Goal: Task Accomplishment & Management: Complete application form

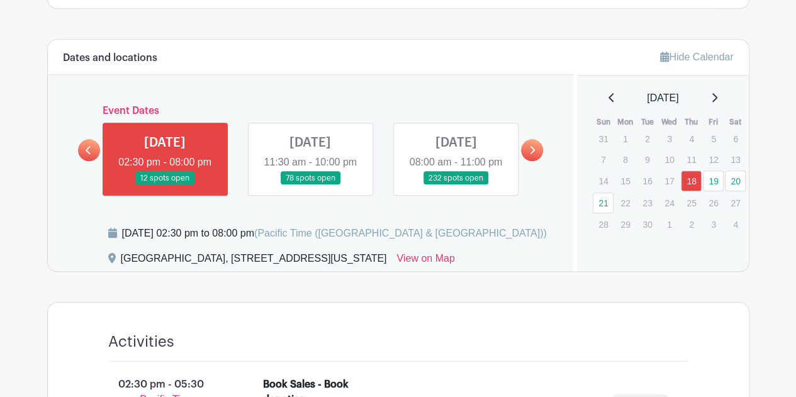
scroll to position [629, 0]
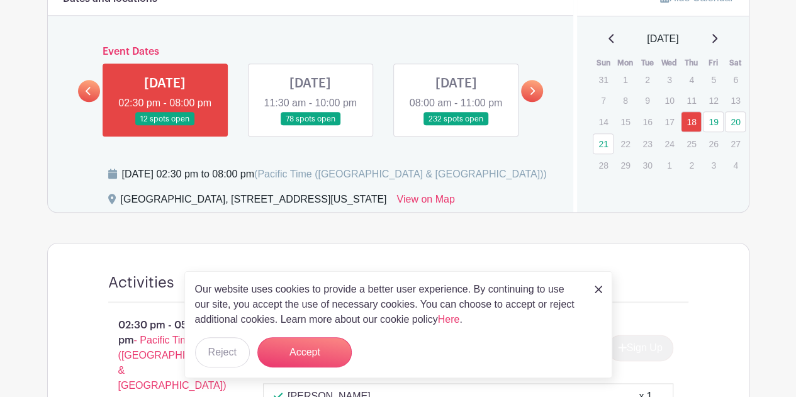
click at [456, 126] on link at bounding box center [456, 126] width 0 height 0
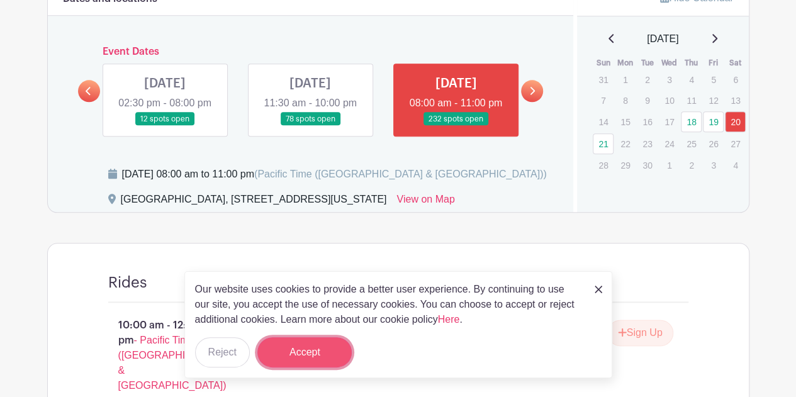
click at [299, 357] on button "Accept" at bounding box center [304, 352] width 94 height 30
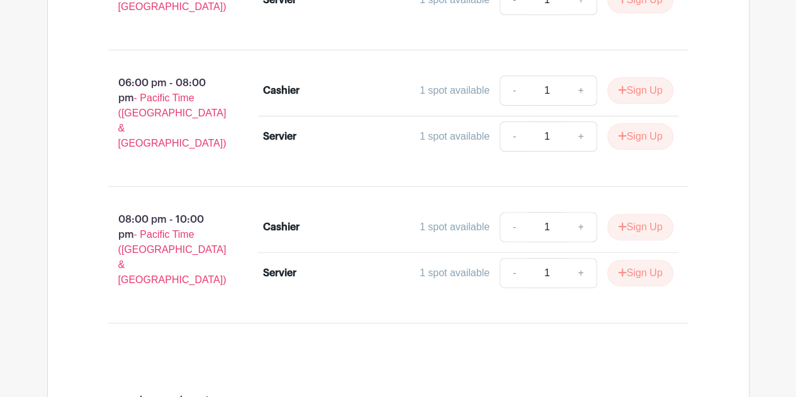
scroll to position [7488, 0]
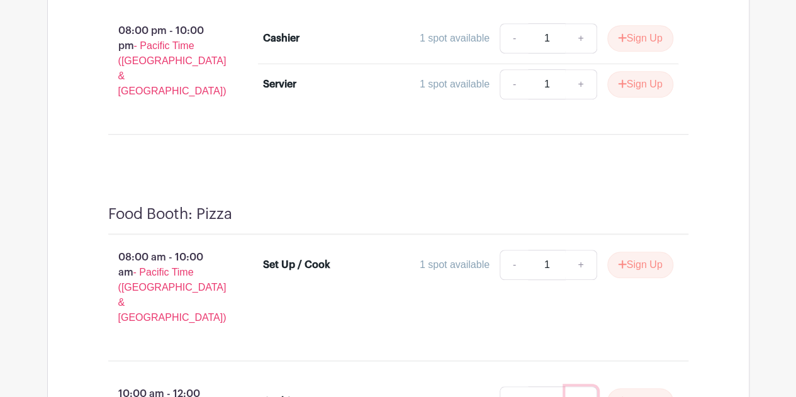
click at [583, 386] on link "+" at bounding box center [580, 401] width 31 height 30
type input "2"
click at [583, 386] on link "+" at bounding box center [580, 401] width 31 height 30
click at [631, 388] on button "Sign Up" at bounding box center [640, 401] width 66 height 26
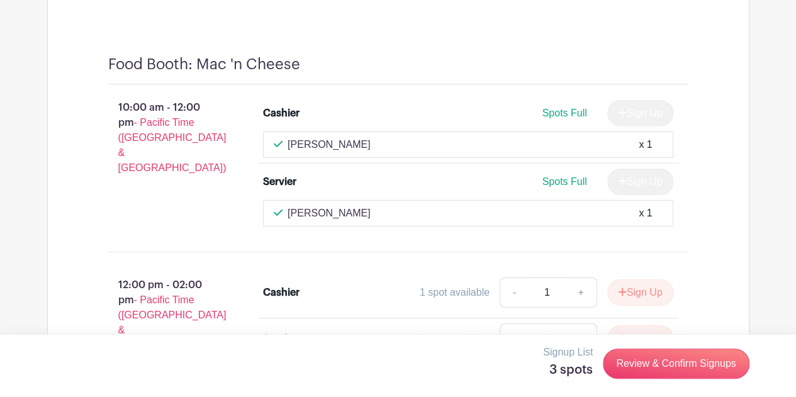
scroll to position [6607, 0]
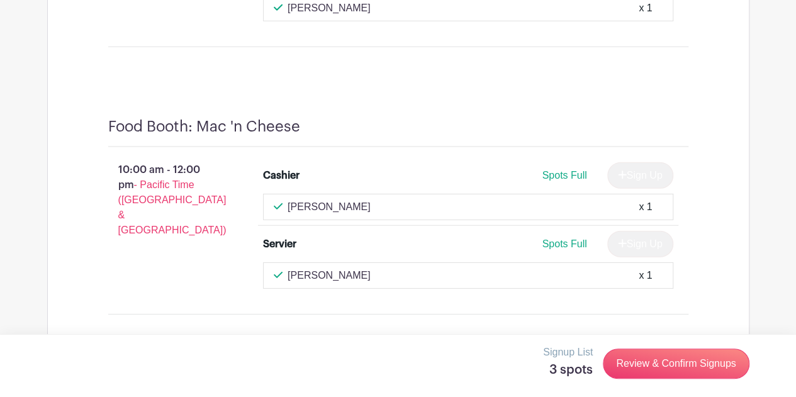
click at [659, 342] on button "Sign Up" at bounding box center [640, 355] width 66 height 26
click at [638, 388] on button "Sign Up" at bounding box center [640, 401] width 66 height 26
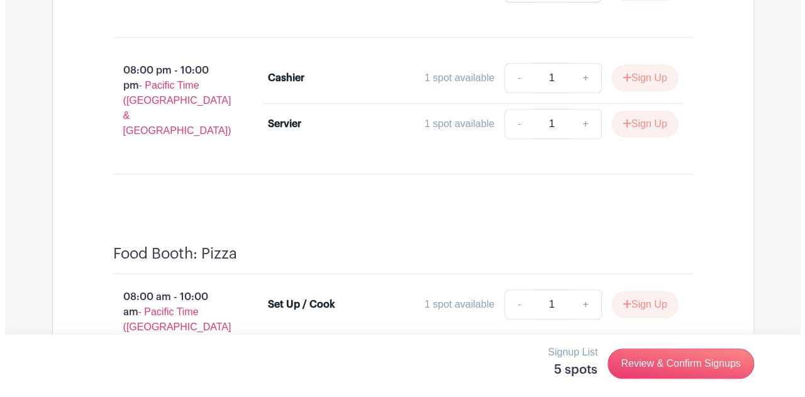
scroll to position [7514, 0]
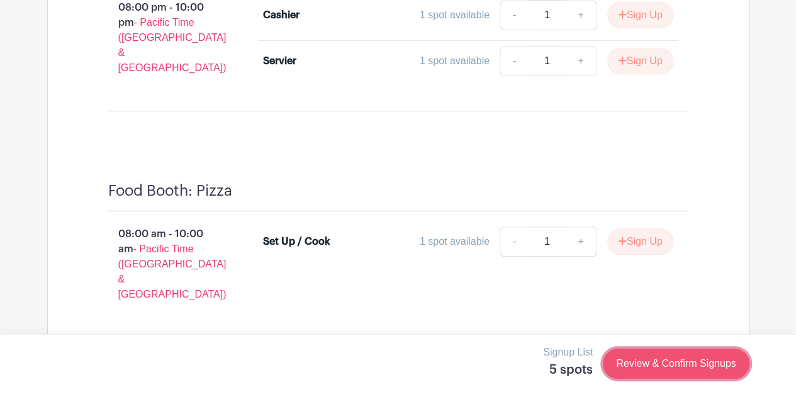
click at [648, 368] on link "Review & Confirm Signups" at bounding box center [676, 364] width 146 height 30
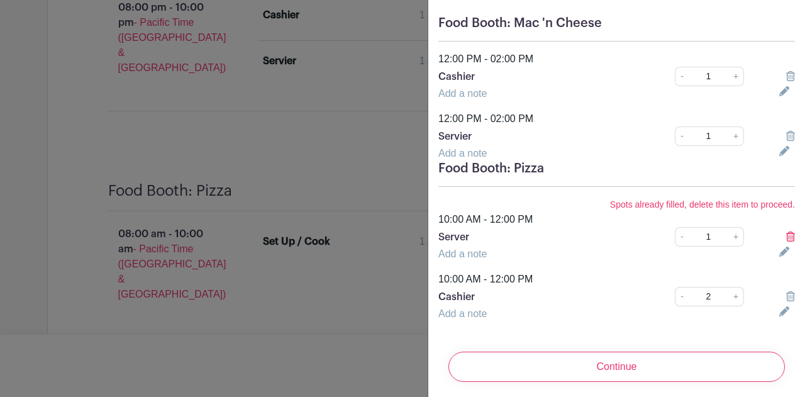
scroll to position [118, 0]
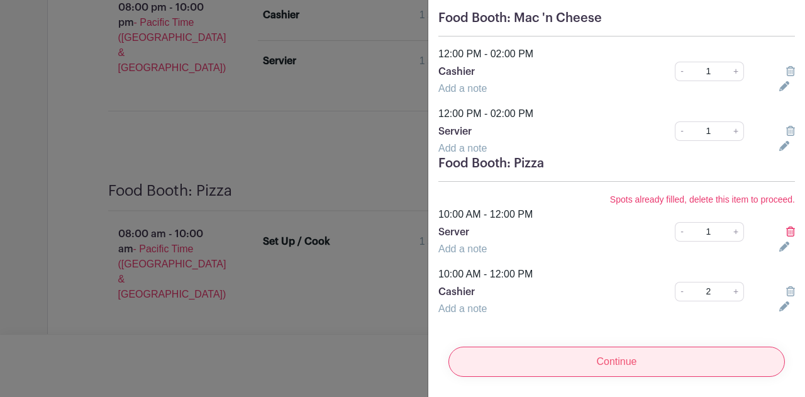
click at [617, 356] on input "Continue" at bounding box center [617, 362] width 337 height 30
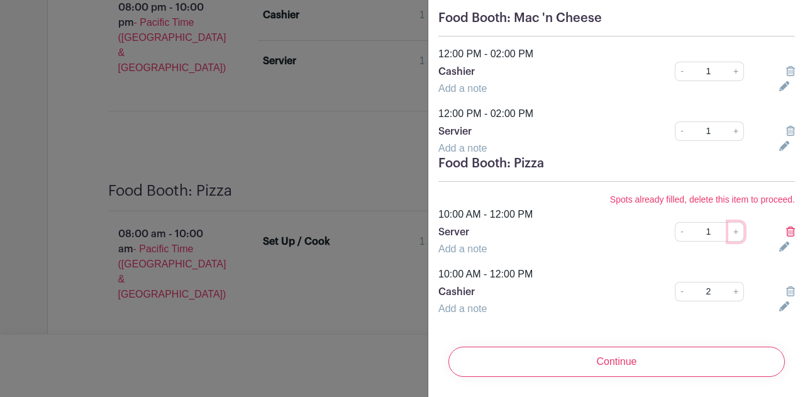
click at [730, 225] on link "+" at bounding box center [737, 232] width 16 height 20
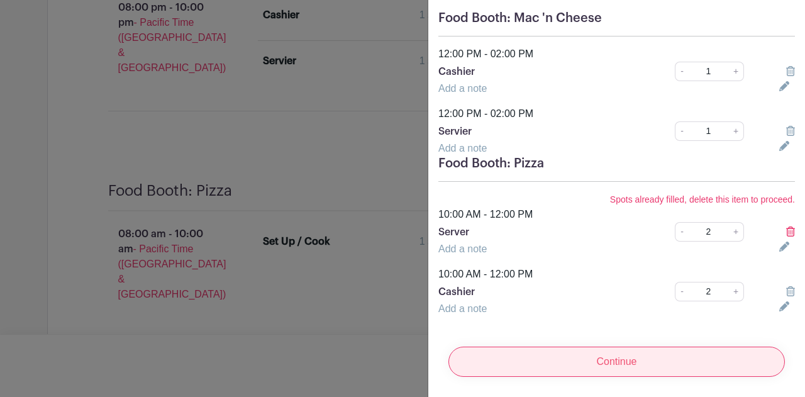
click at [629, 354] on input "Continue" at bounding box center [617, 362] width 337 height 30
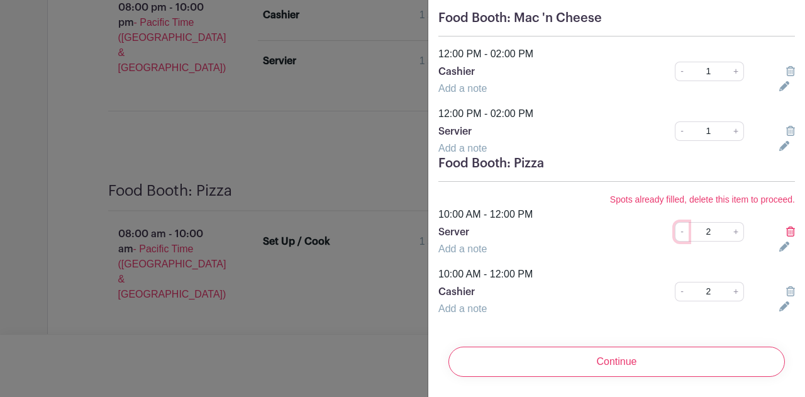
click at [675, 222] on link "-" at bounding box center [682, 232] width 14 height 20
type input "1"
click at [787, 227] on icon at bounding box center [791, 232] width 9 height 10
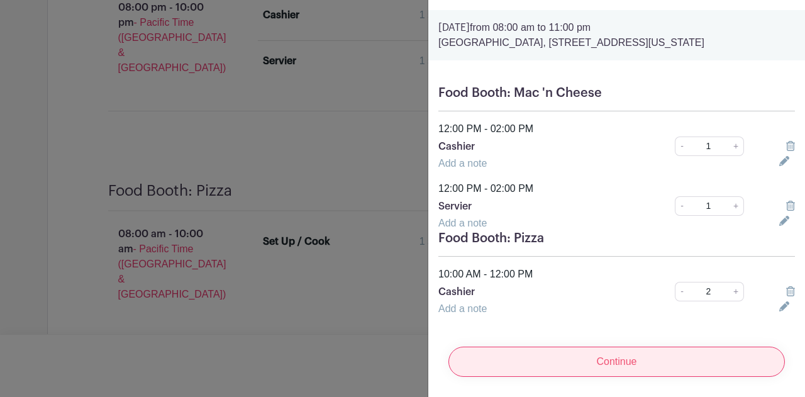
click at [670, 356] on input "Continue" at bounding box center [617, 362] width 337 height 30
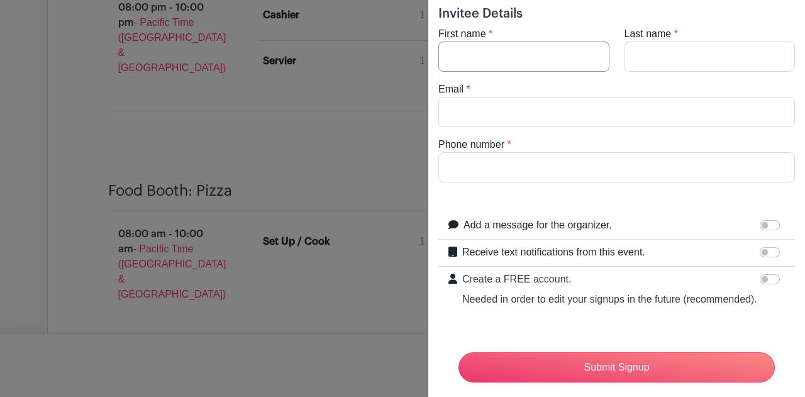
click at [497, 57] on input "First name" at bounding box center [524, 57] width 171 height 30
type input "[PERSON_NAME]"
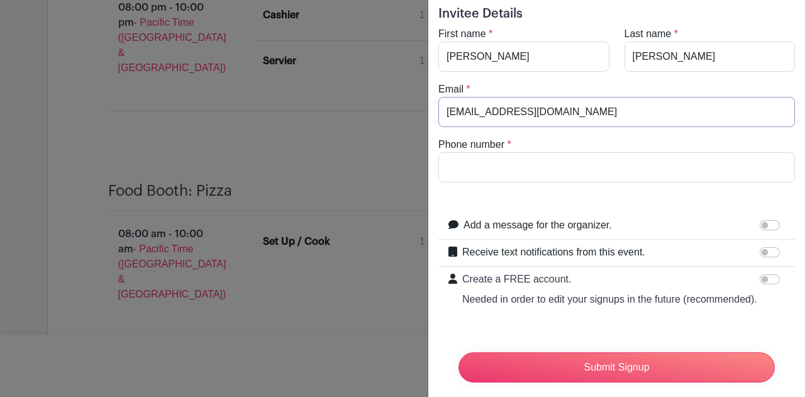
type input "[EMAIL_ADDRESS][DOMAIN_NAME]"
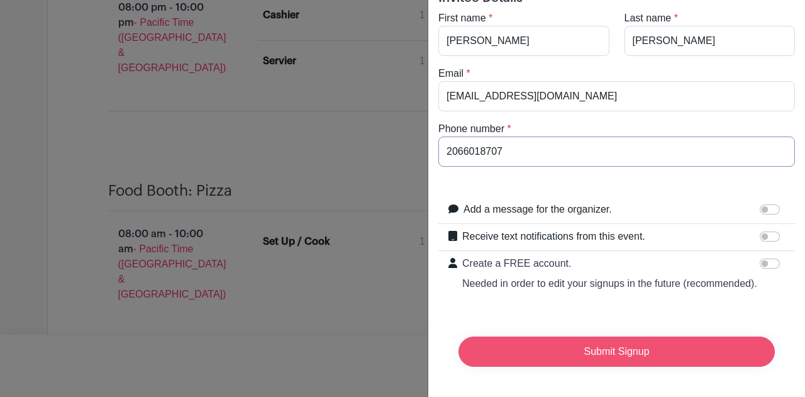
type input "2066018707"
click at [597, 347] on input "Submit Signup" at bounding box center [617, 352] width 317 height 30
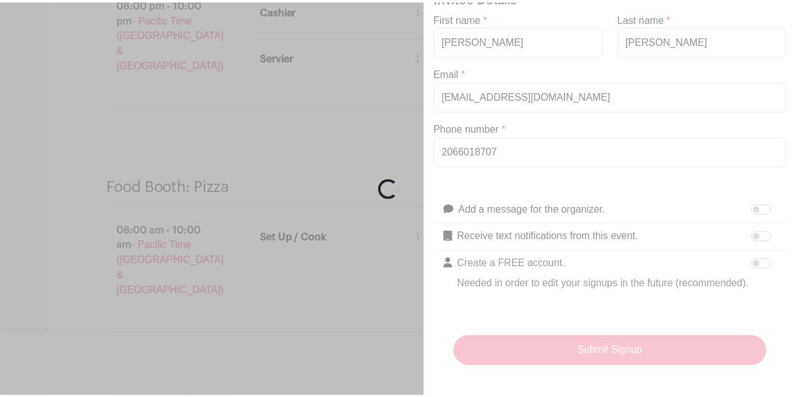
scroll to position [7559, 0]
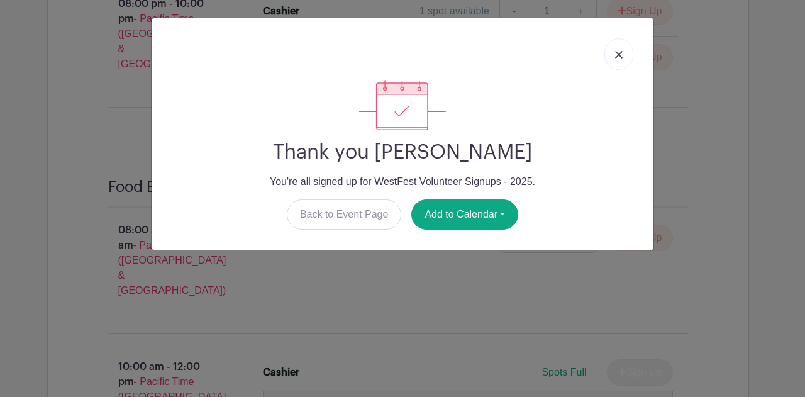
click at [619, 57] on img at bounding box center [619, 55] width 8 height 8
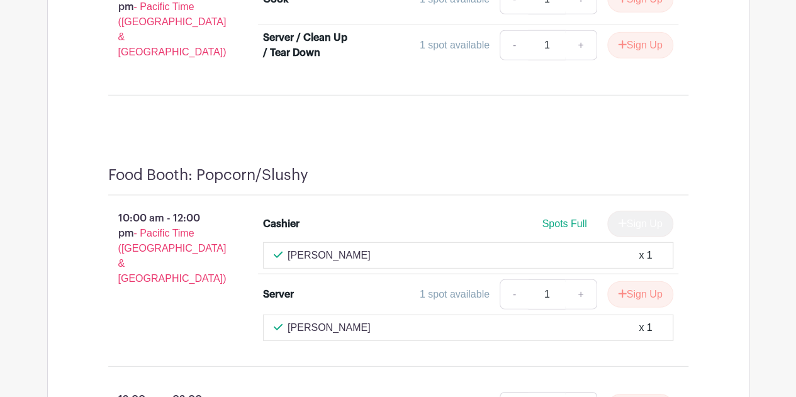
scroll to position [8880, 0]
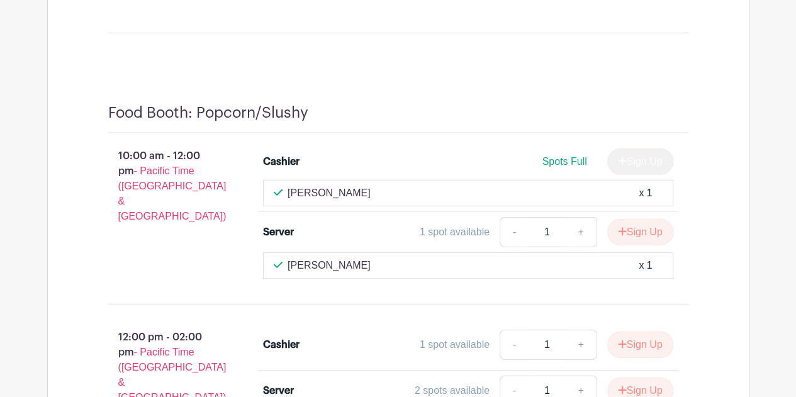
scroll to position [9069, 0]
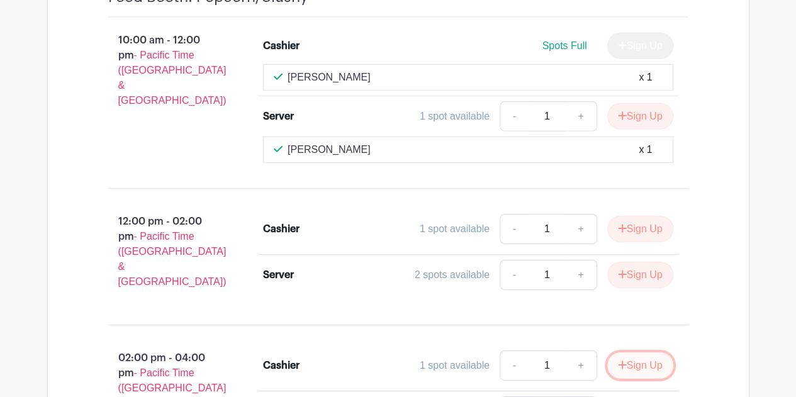
click at [644, 352] on button "Sign Up" at bounding box center [640, 365] width 66 height 26
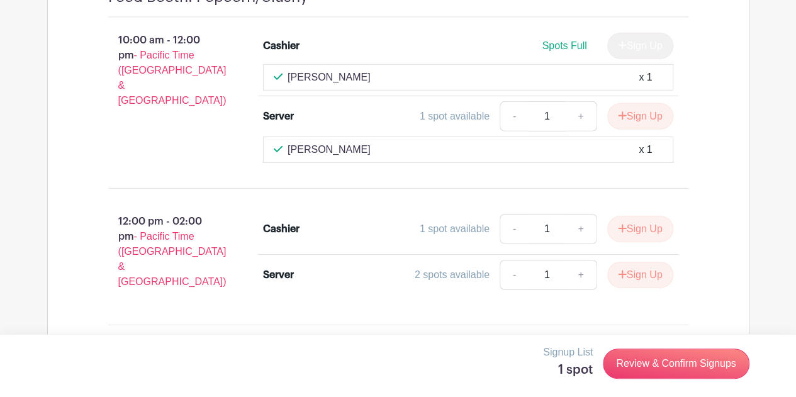
type input "2"
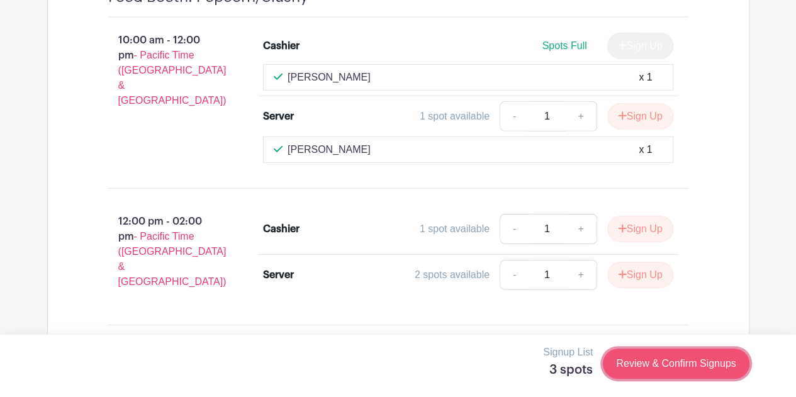
click at [656, 367] on link "Review & Confirm Signups" at bounding box center [676, 364] width 146 height 30
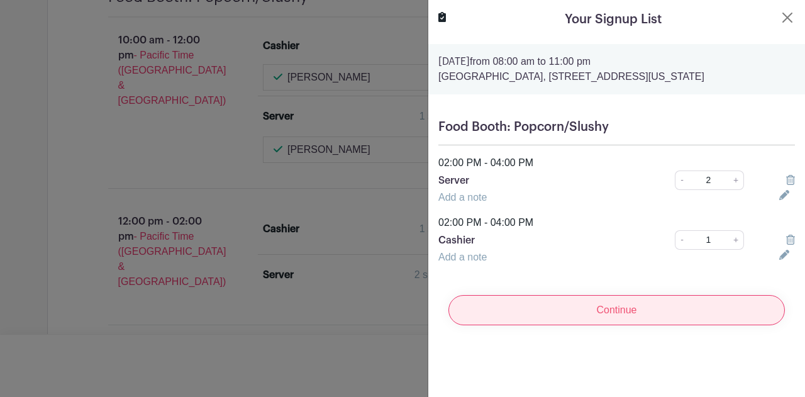
click at [634, 320] on input "Continue" at bounding box center [617, 310] width 337 height 30
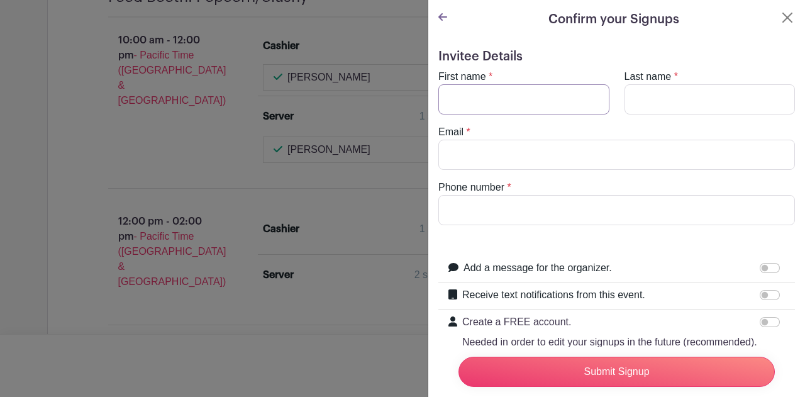
click at [493, 99] on input "First name" at bounding box center [524, 99] width 171 height 30
type input "[PERSON_NAME]"
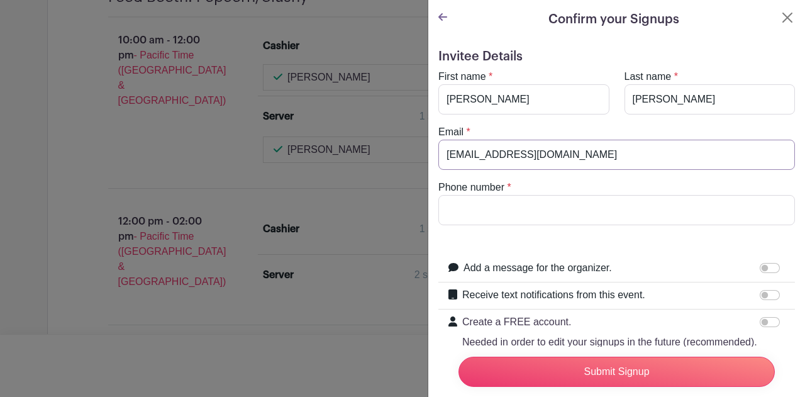
type input "[EMAIL_ADDRESS][DOMAIN_NAME]"
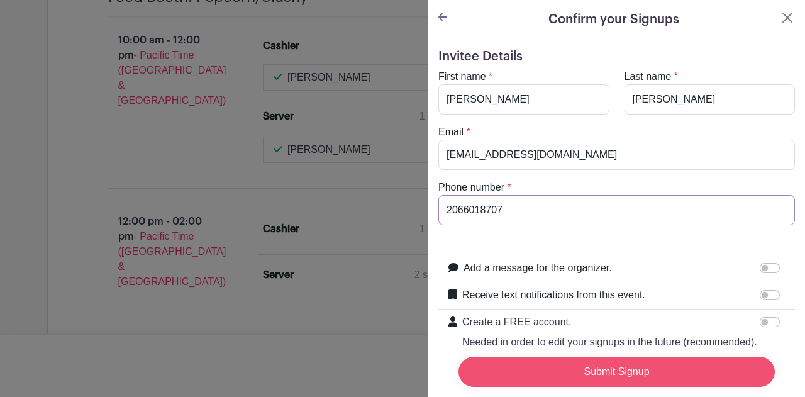
type input "2066018707"
click at [657, 359] on input "Submit Signup" at bounding box center [617, 372] width 317 height 30
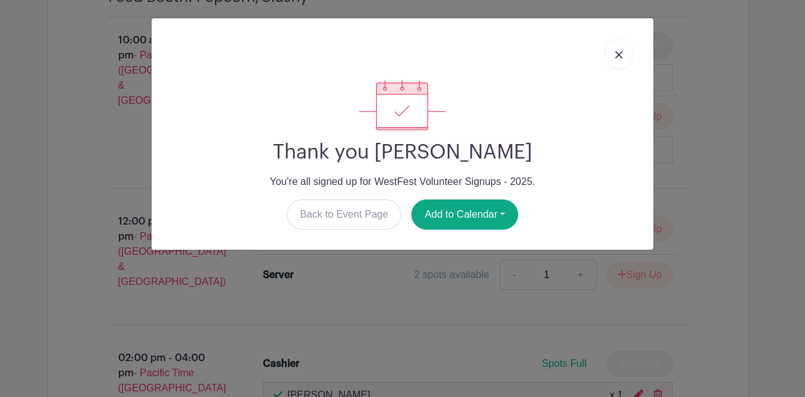
click at [622, 60] on link at bounding box center [619, 53] width 29 height 31
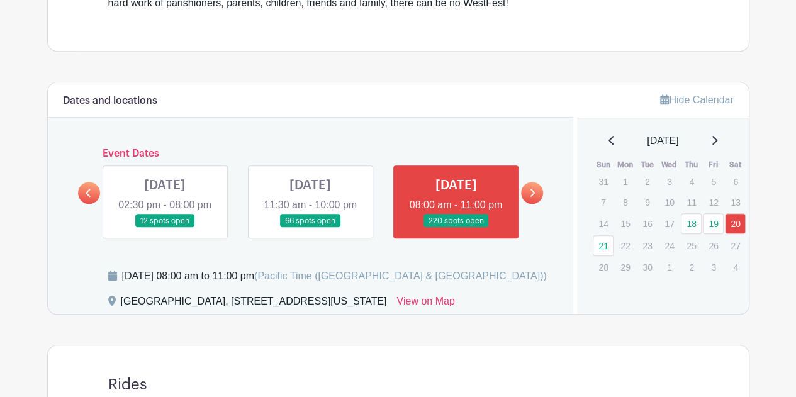
scroll to position [692, 0]
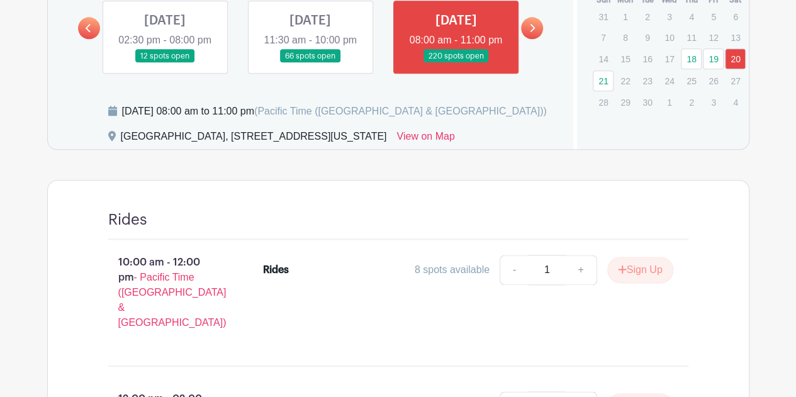
click at [310, 63] on link at bounding box center [310, 63] width 0 height 0
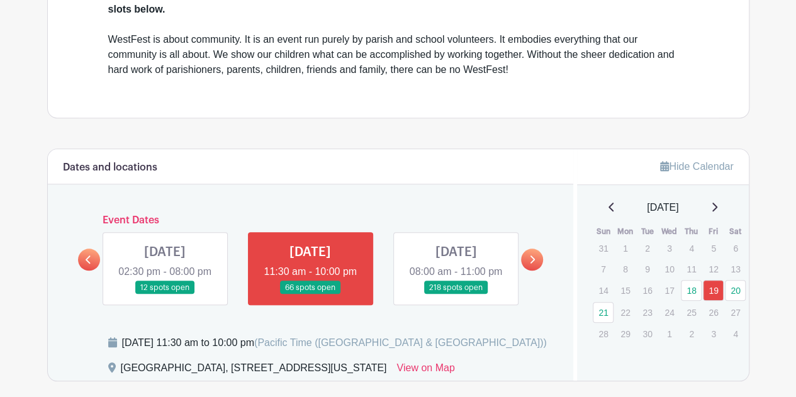
scroll to position [540, 0]
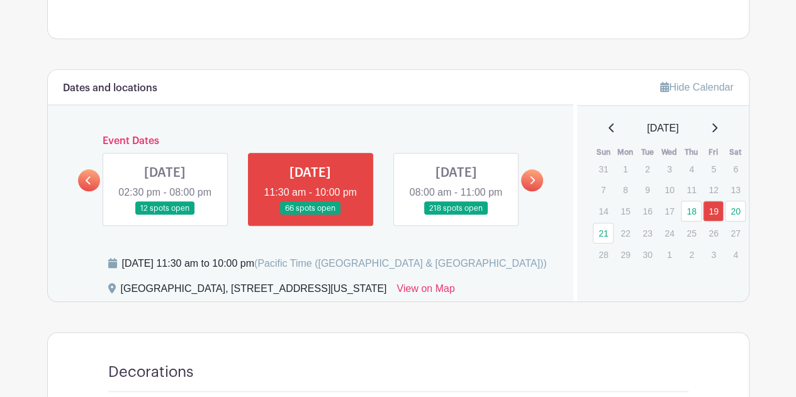
click at [456, 215] on link at bounding box center [456, 215] width 0 height 0
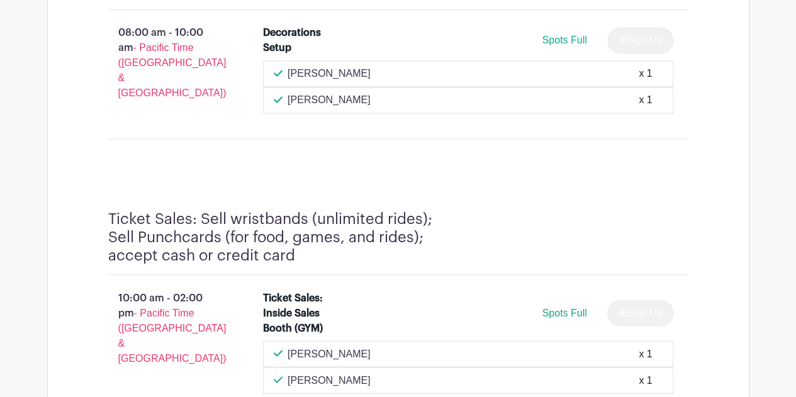
scroll to position [5826, 0]
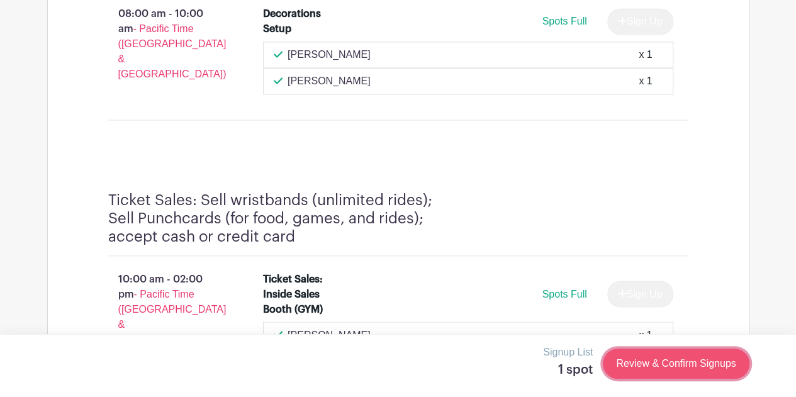
click at [671, 364] on link "Review & Confirm Signups" at bounding box center [676, 364] width 146 height 30
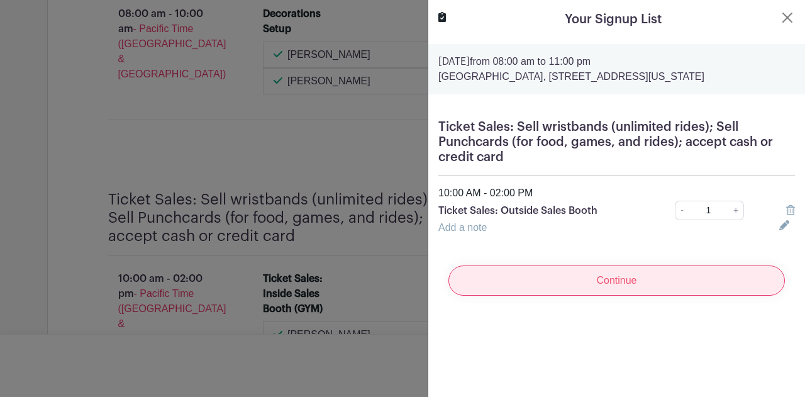
click at [609, 278] on input "Continue" at bounding box center [617, 281] width 337 height 30
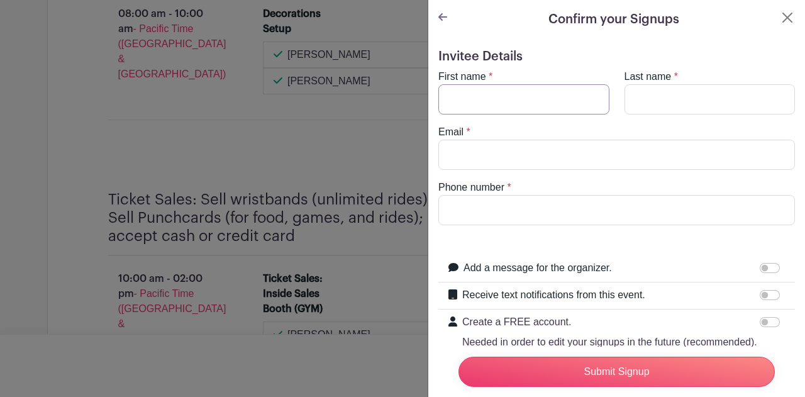
click at [496, 95] on input "First name" at bounding box center [524, 99] width 171 height 30
type input "[PERSON_NAME]"
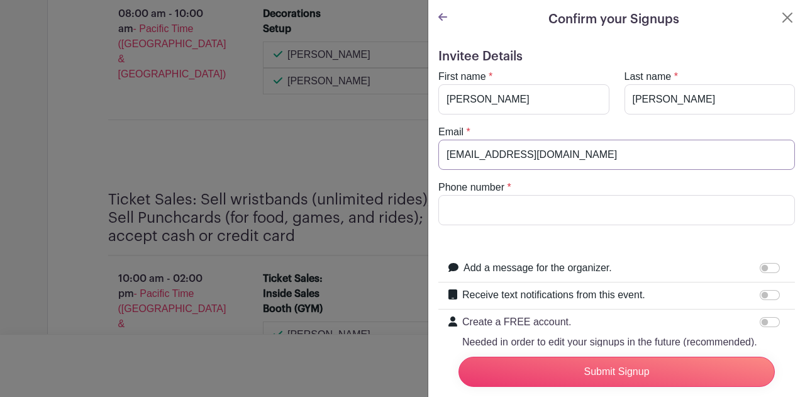
type input "[EMAIL_ADDRESS][DOMAIN_NAME]"
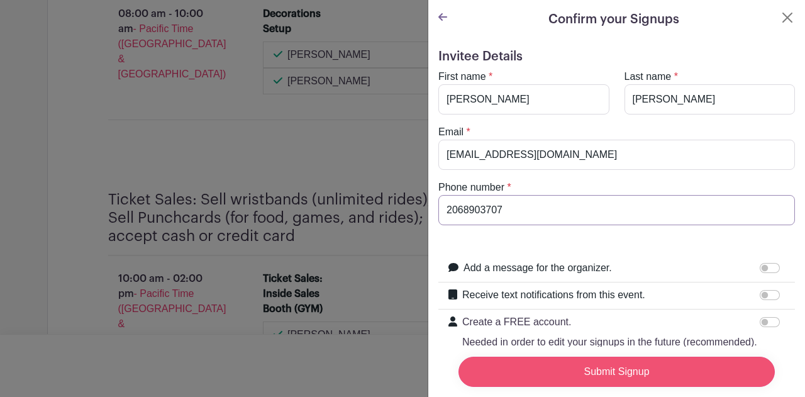
type input "2068903707"
click at [573, 366] on input "Submit Signup" at bounding box center [617, 372] width 317 height 30
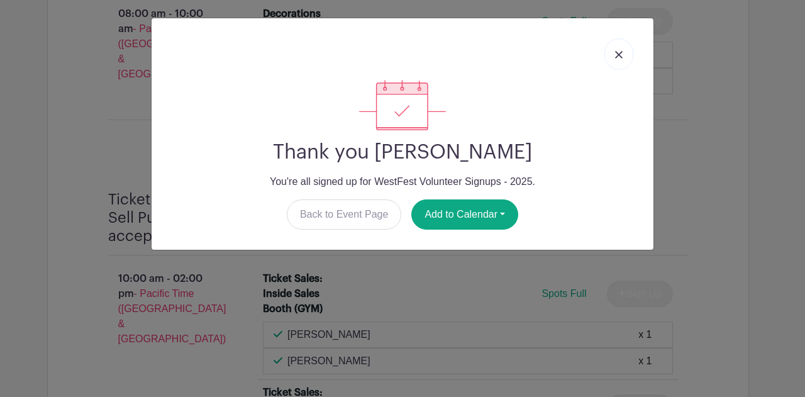
click at [612, 59] on link at bounding box center [619, 53] width 29 height 31
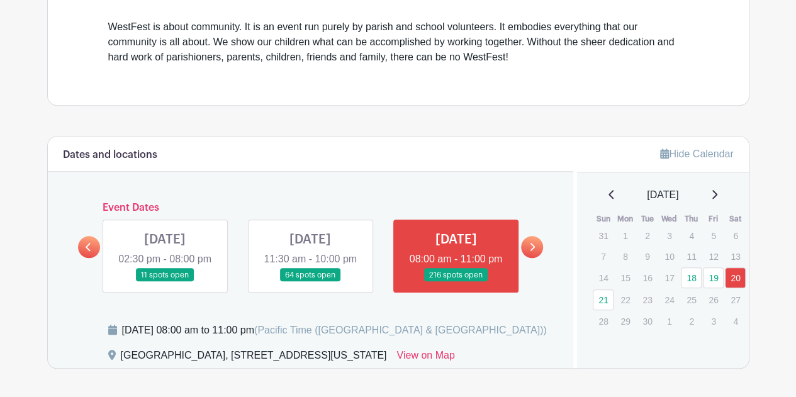
scroll to position [482, 0]
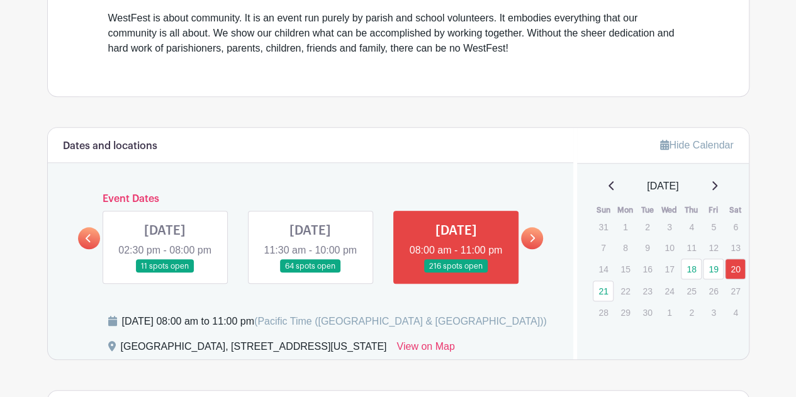
click at [310, 273] on link at bounding box center [310, 273] width 0 height 0
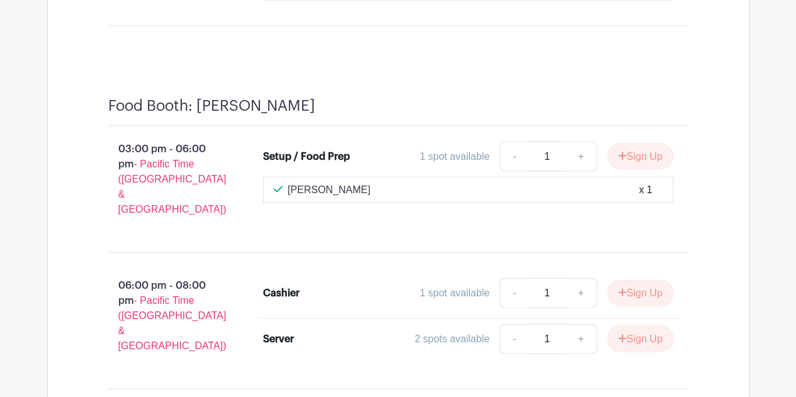
scroll to position [6020, 0]
